Goal: Task Accomplishment & Management: Manage account settings

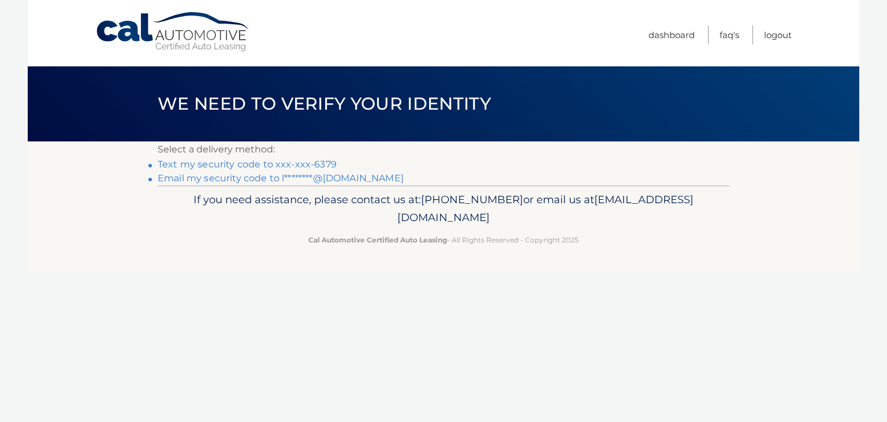
click at [308, 165] on link "Text my security code to xxx-xxx-6379" at bounding box center [247, 164] width 179 height 11
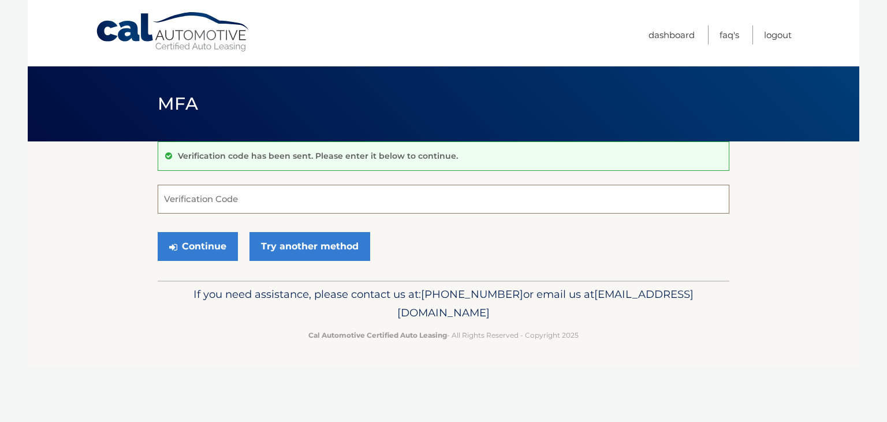
click at [334, 200] on input "Verification Code" at bounding box center [444, 199] width 572 height 29
type input "090340"
click at [200, 243] on button "Continue" at bounding box center [198, 246] width 80 height 29
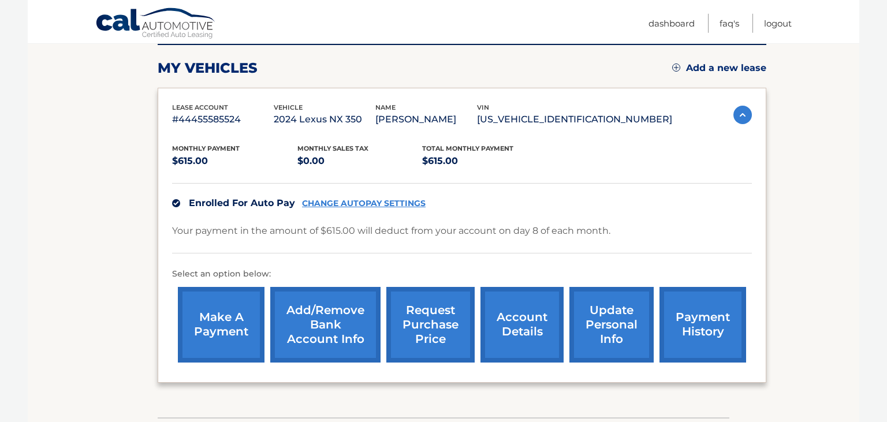
scroll to position [183, 0]
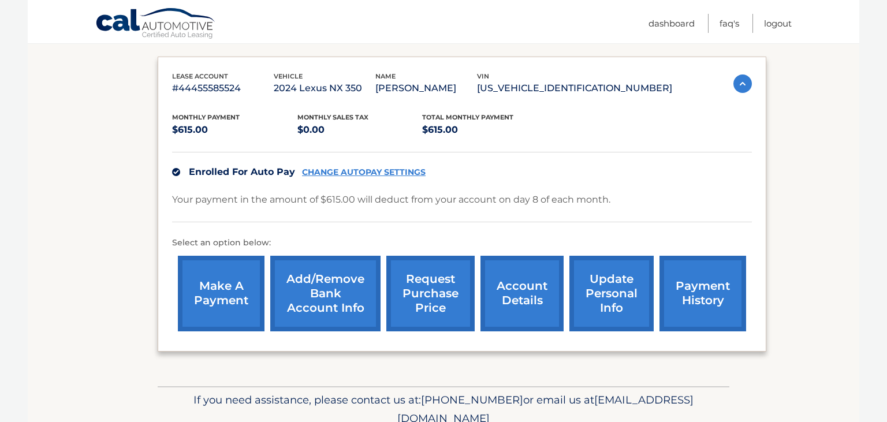
click at [481, 301] on link "account details" at bounding box center [522, 294] width 83 height 76
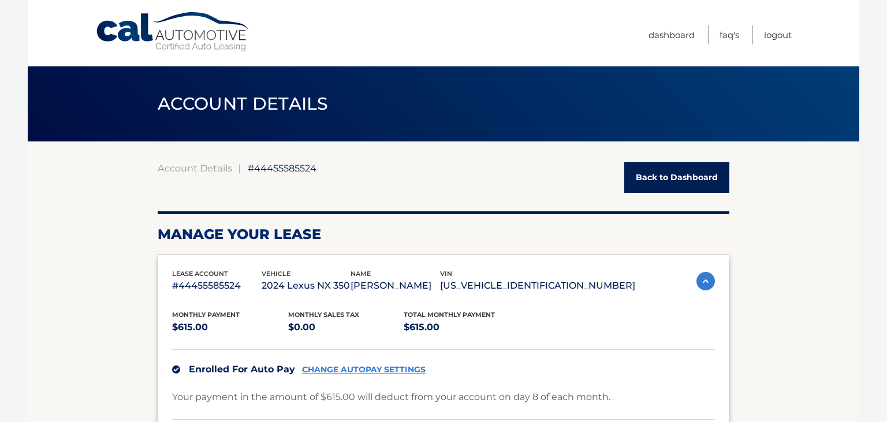
click at [683, 176] on link "Back to Dashboard" at bounding box center [676, 177] width 105 height 31
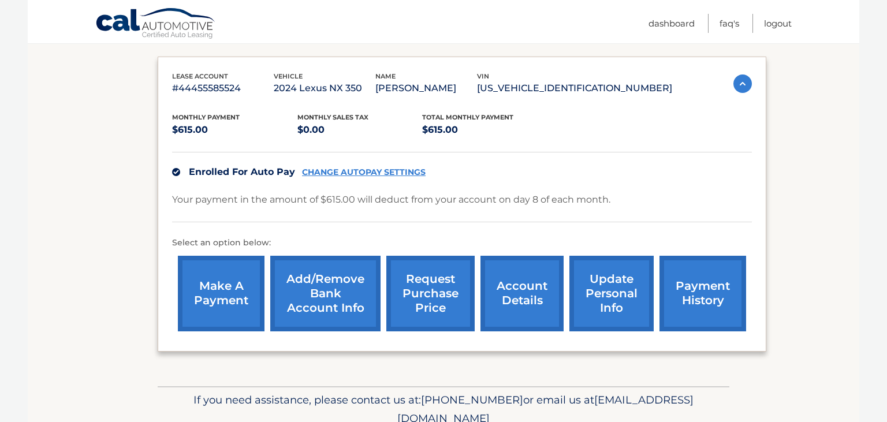
scroll to position [183, 0]
click at [673, 311] on link "payment history" at bounding box center [703, 294] width 87 height 76
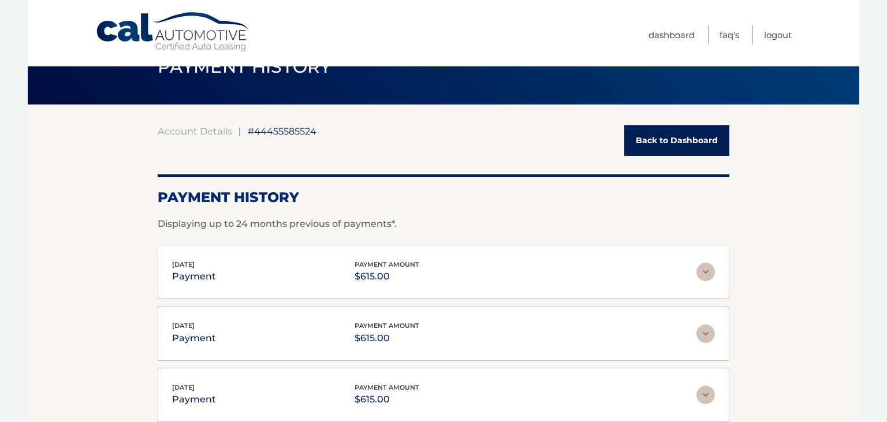
scroll to position [61, 0]
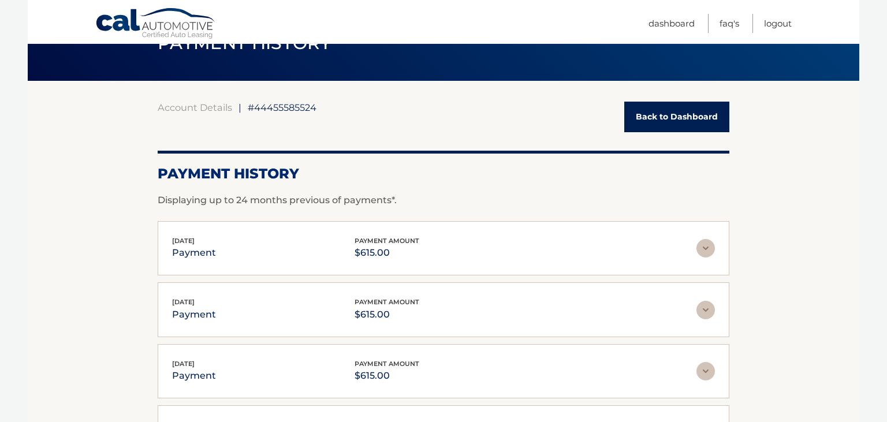
click at [691, 117] on link "Back to Dashboard" at bounding box center [676, 117] width 105 height 31
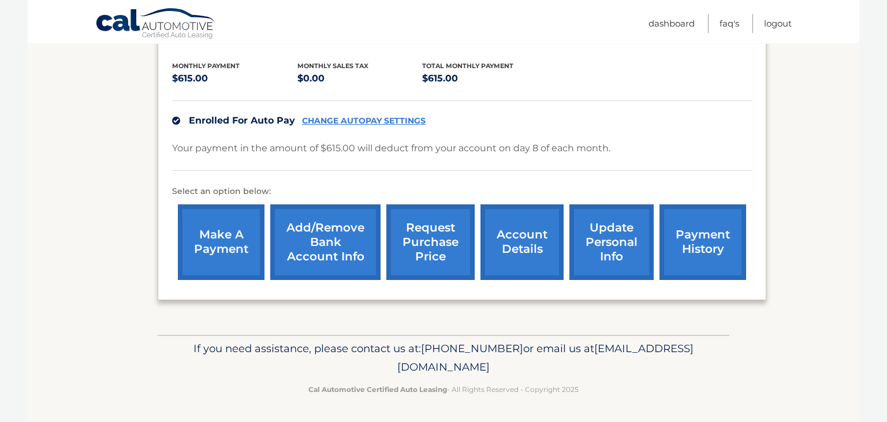
scroll to position [244, 0]
click at [392, 240] on link "request purchase price" at bounding box center [430, 242] width 88 height 76
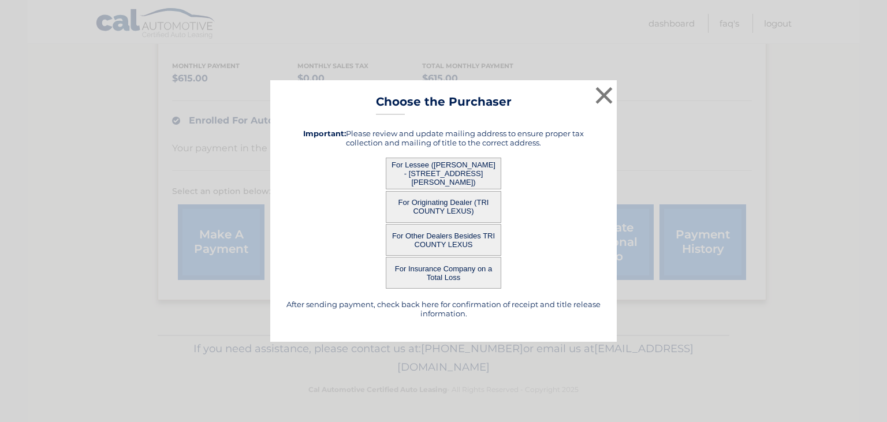
click at [442, 239] on button "For Other Dealers Besides TRI COUNTY LEXUS" at bounding box center [444, 240] width 116 height 32
click at [448, 243] on button "For Other Dealers Besides TRI COUNTY LEXUS" at bounding box center [444, 240] width 116 height 32
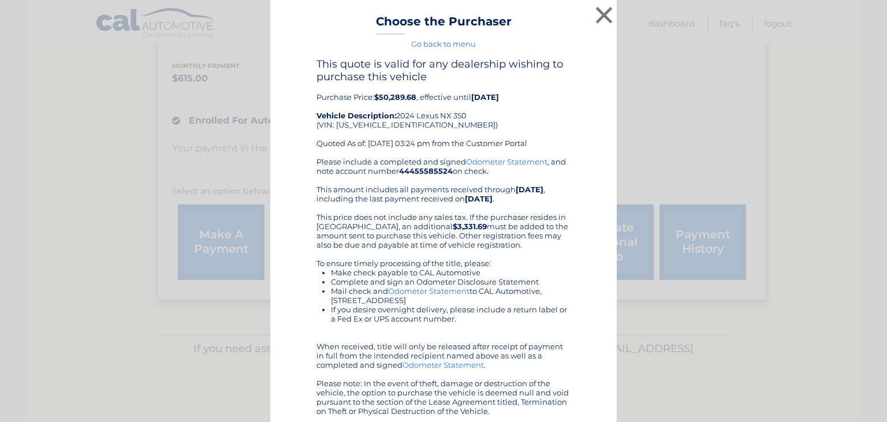
scroll to position [55, 0]
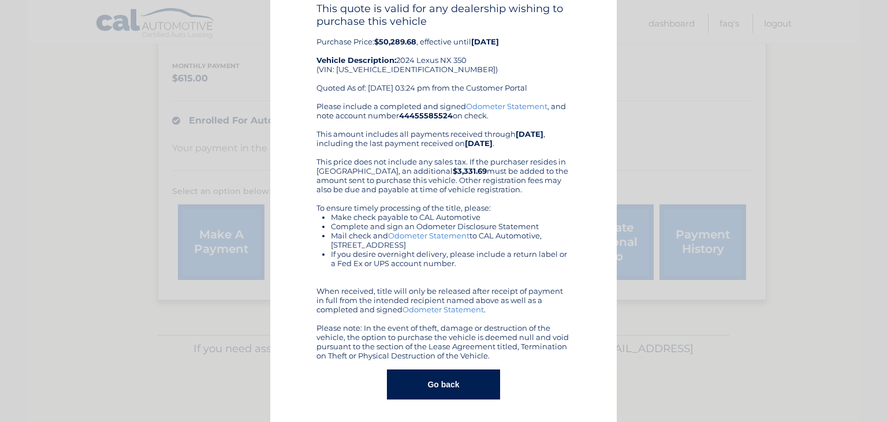
click at [434, 392] on button "Go back" at bounding box center [443, 385] width 113 height 30
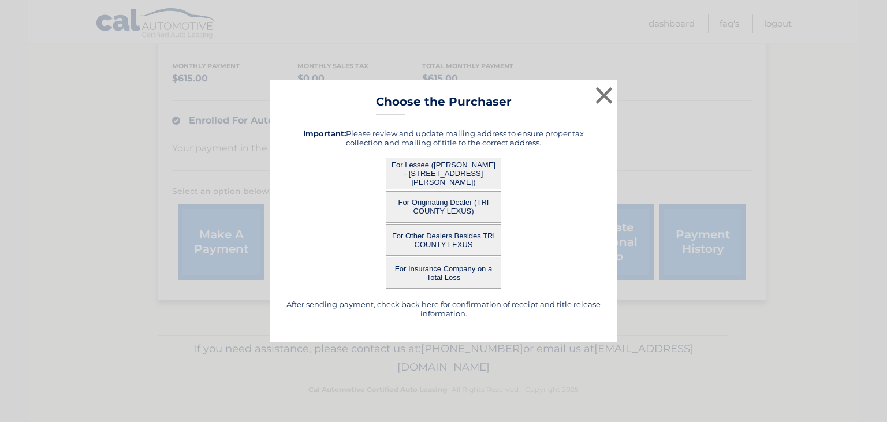
click at [429, 176] on button "For Lessee ([PERSON_NAME] - [STREET_ADDRESS][PERSON_NAME])" at bounding box center [444, 174] width 116 height 32
